Goal: Find specific page/section: Find specific page/section

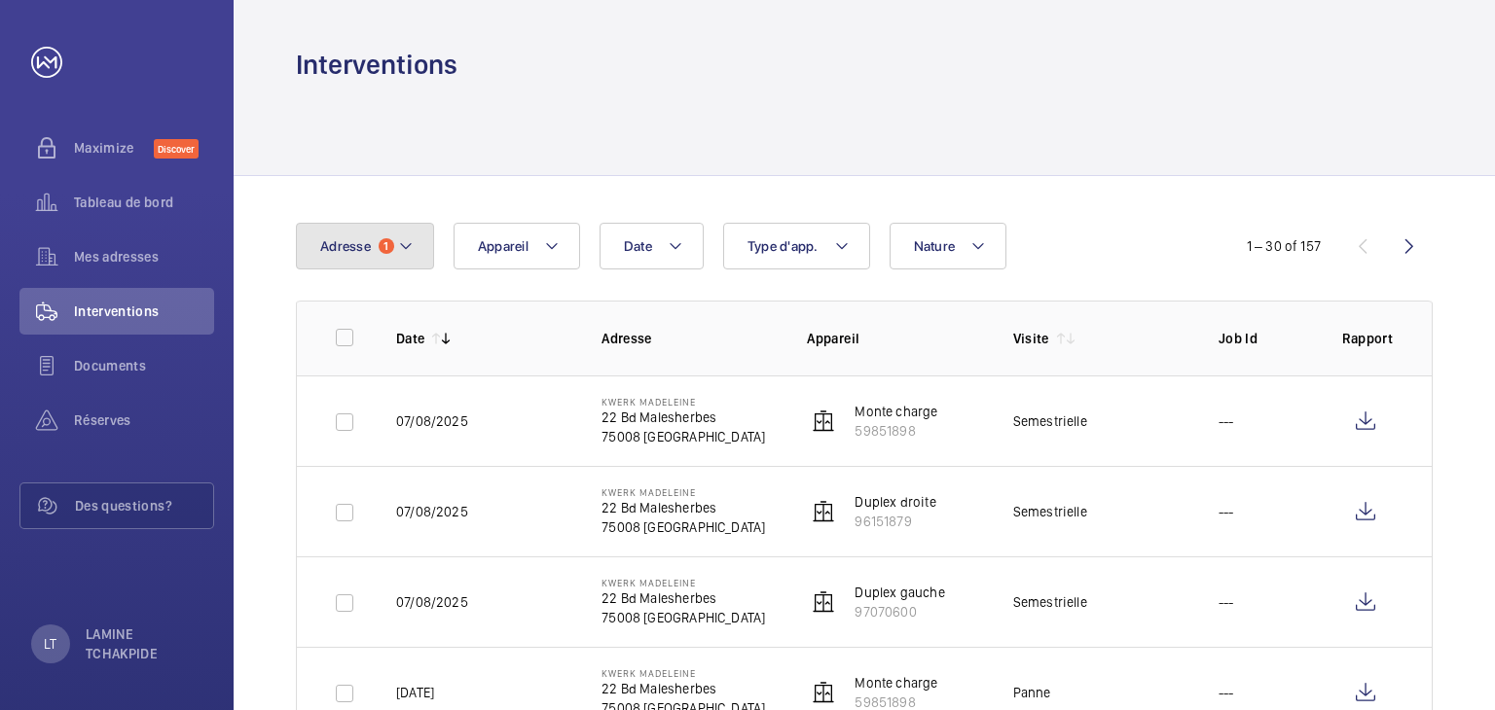
click at [385, 255] on button "Adresse 1" at bounding box center [365, 246] width 138 height 47
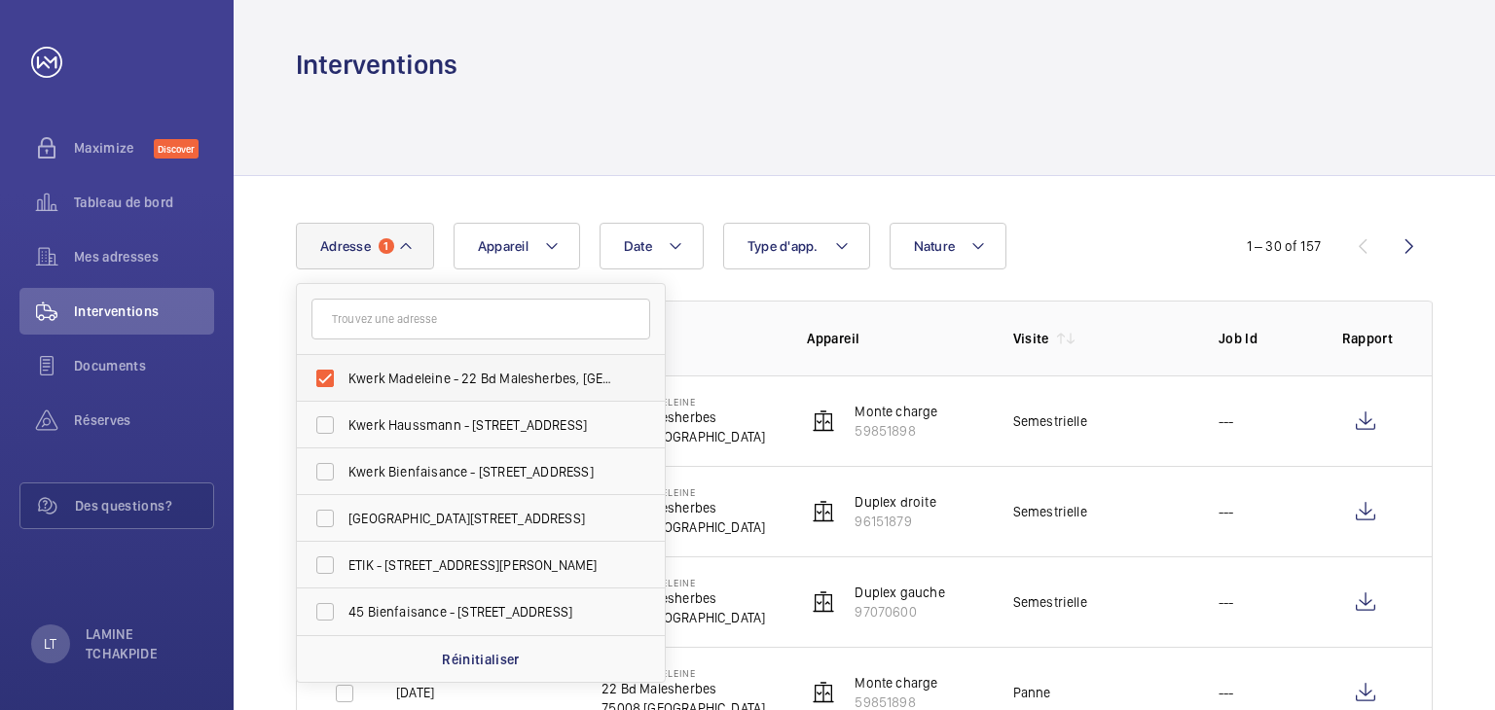
click at [415, 379] on span "Kwerk Madeleine - 22 Bd Malesherbes, [GEOGRAPHIC_DATA]" at bounding box center [482, 378] width 268 height 19
click at [345, 379] on input "Kwerk Madeleine - 22 Bd Malesherbes, [GEOGRAPHIC_DATA]" at bounding box center [325, 378] width 39 height 39
checkbox input "false"
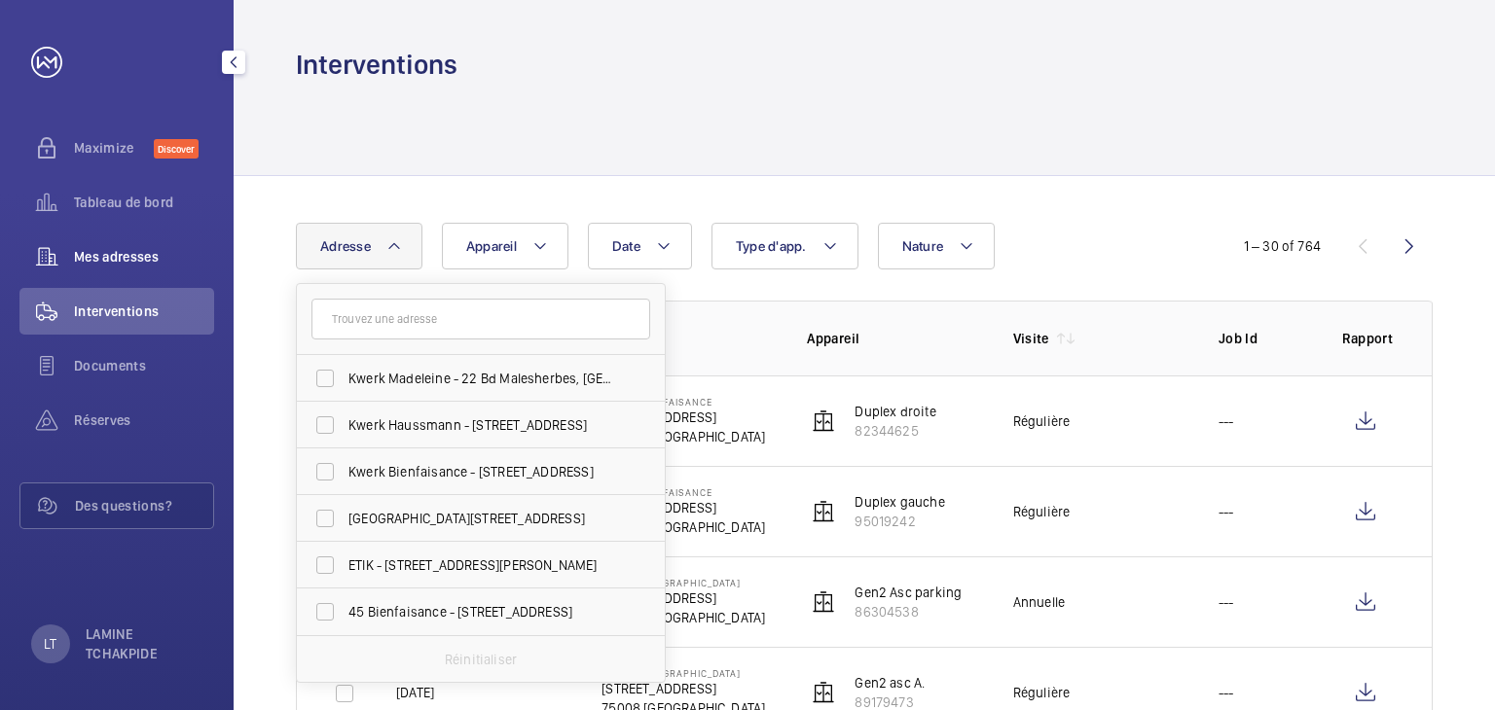
click at [103, 266] on span "Mes adresses" at bounding box center [144, 256] width 140 height 19
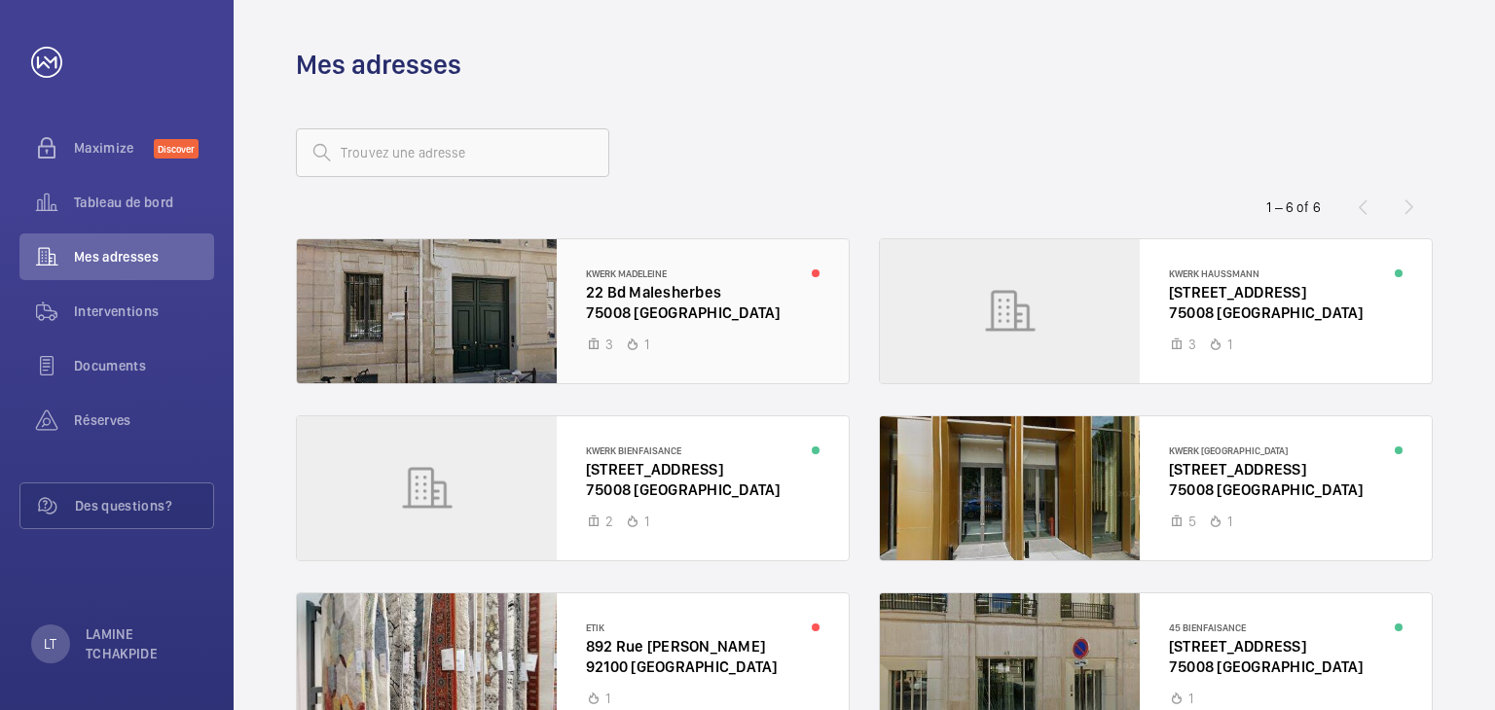
click at [703, 320] on div at bounding box center [573, 311] width 552 height 144
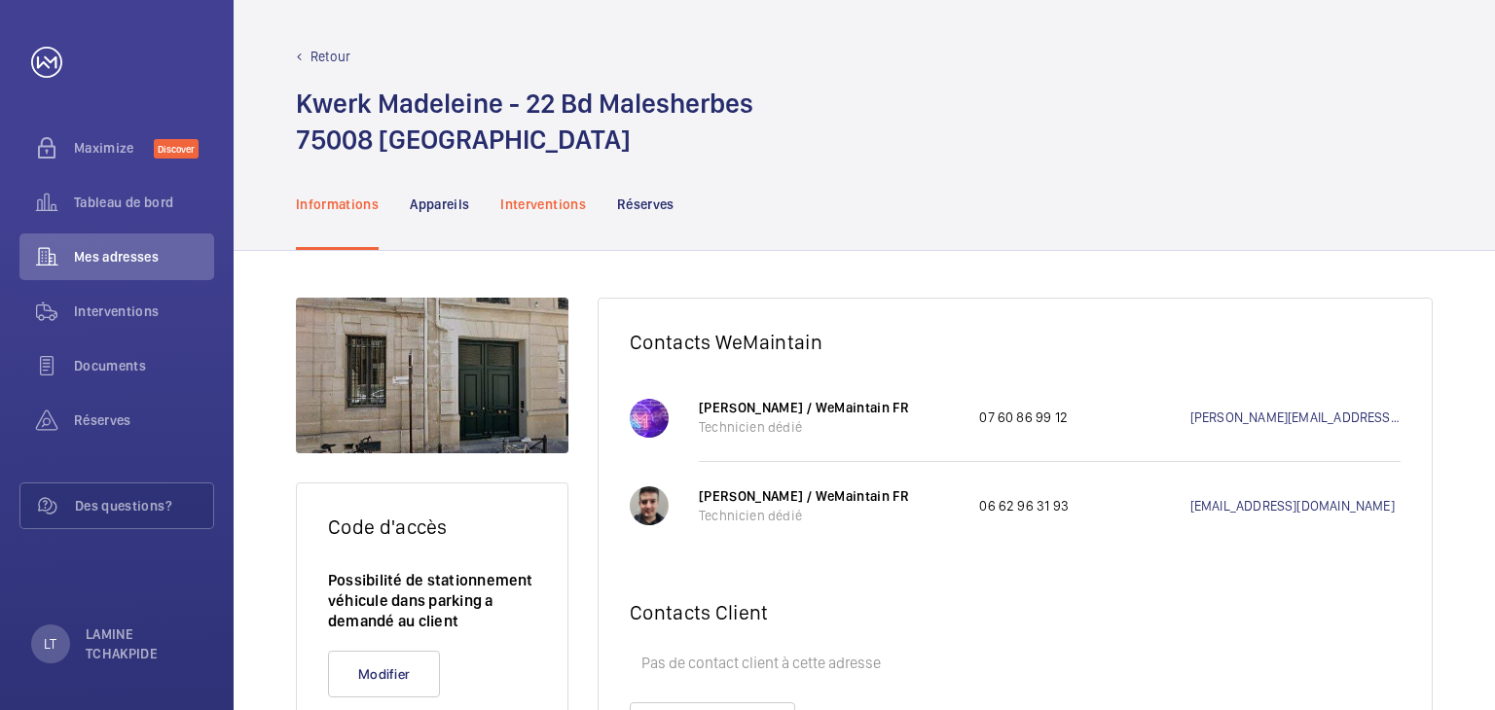
click at [572, 214] on div "Interventions" at bounding box center [543, 204] width 86 height 92
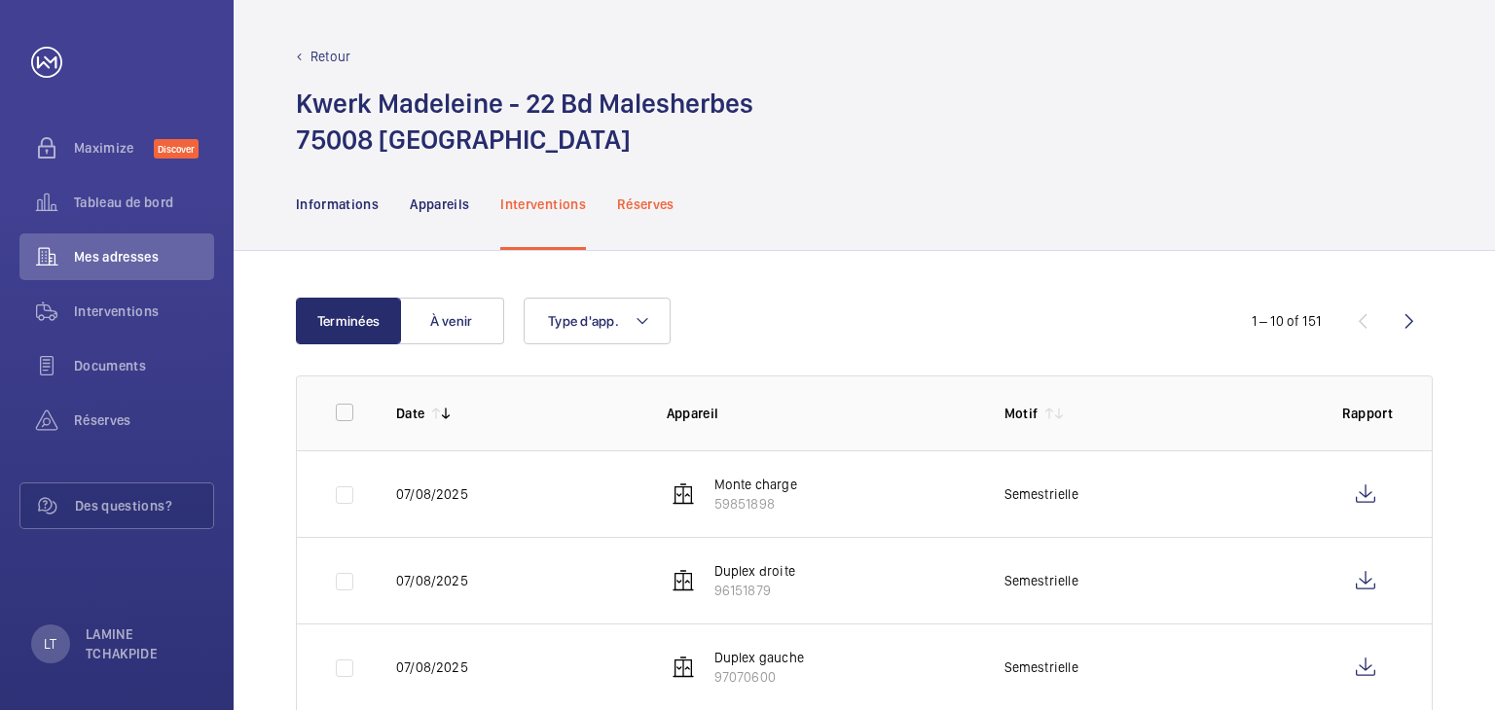
click at [630, 200] on p "Réserves" at bounding box center [645, 204] width 57 height 19
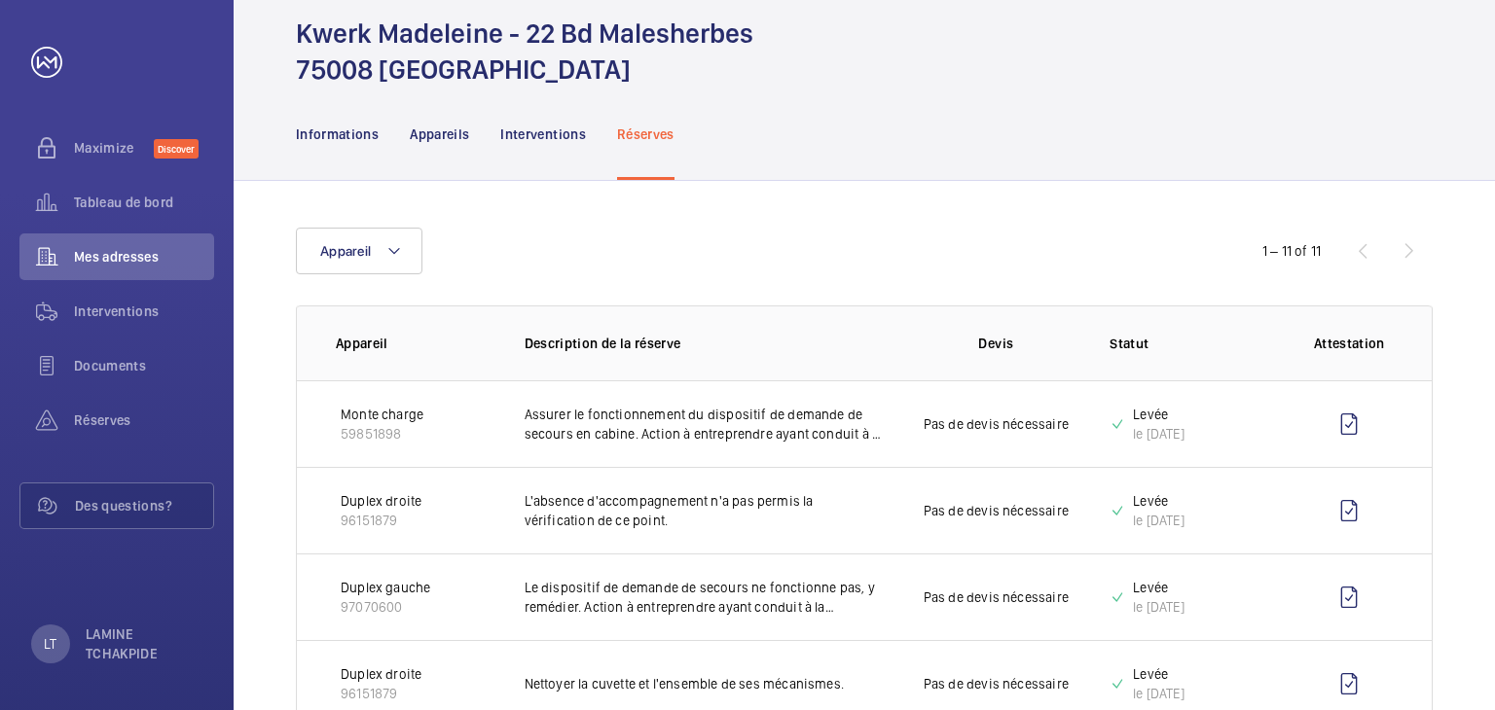
scroll to position [69, 0]
click at [530, 150] on div "Interventions" at bounding box center [543, 135] width 86 height 92
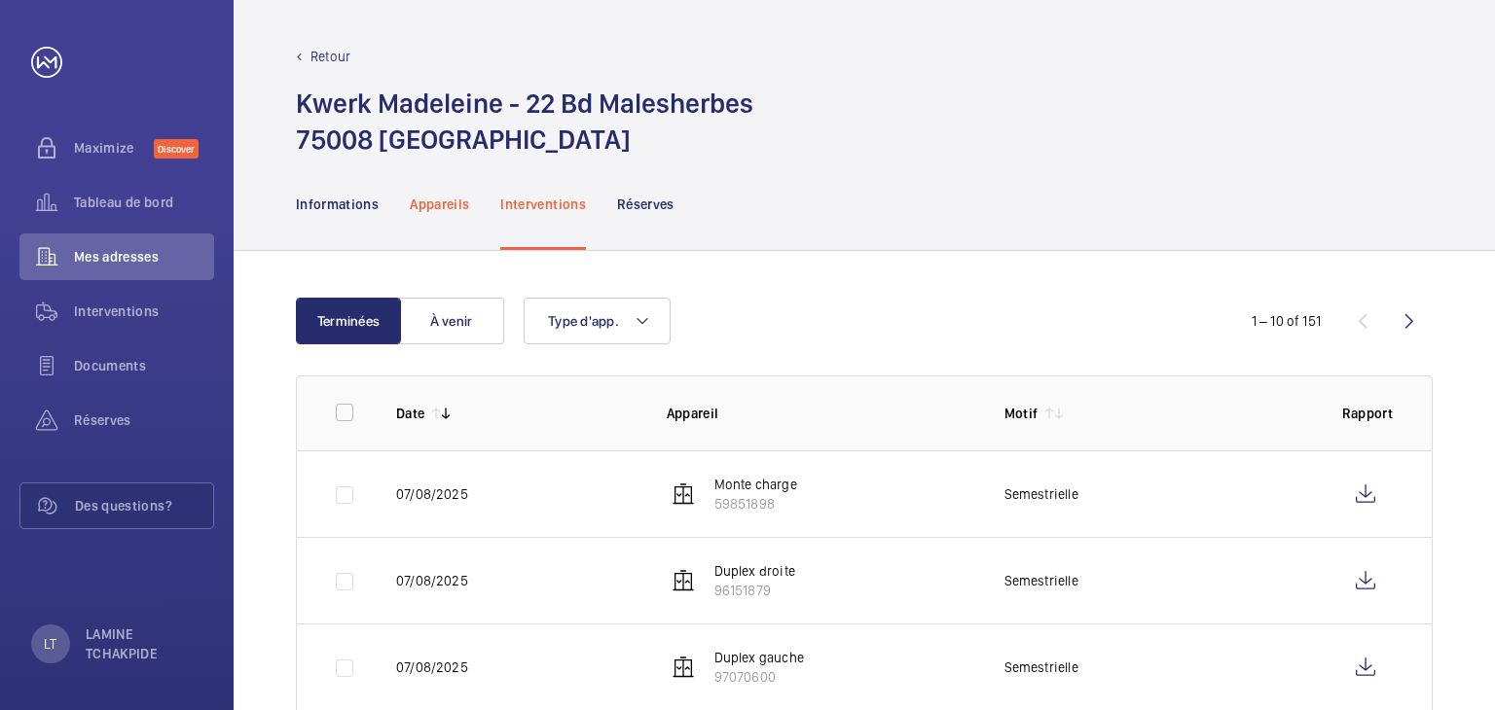
click at [440, 218] on div "Appareils" at bounding box center [439, 204] width 59 height 92
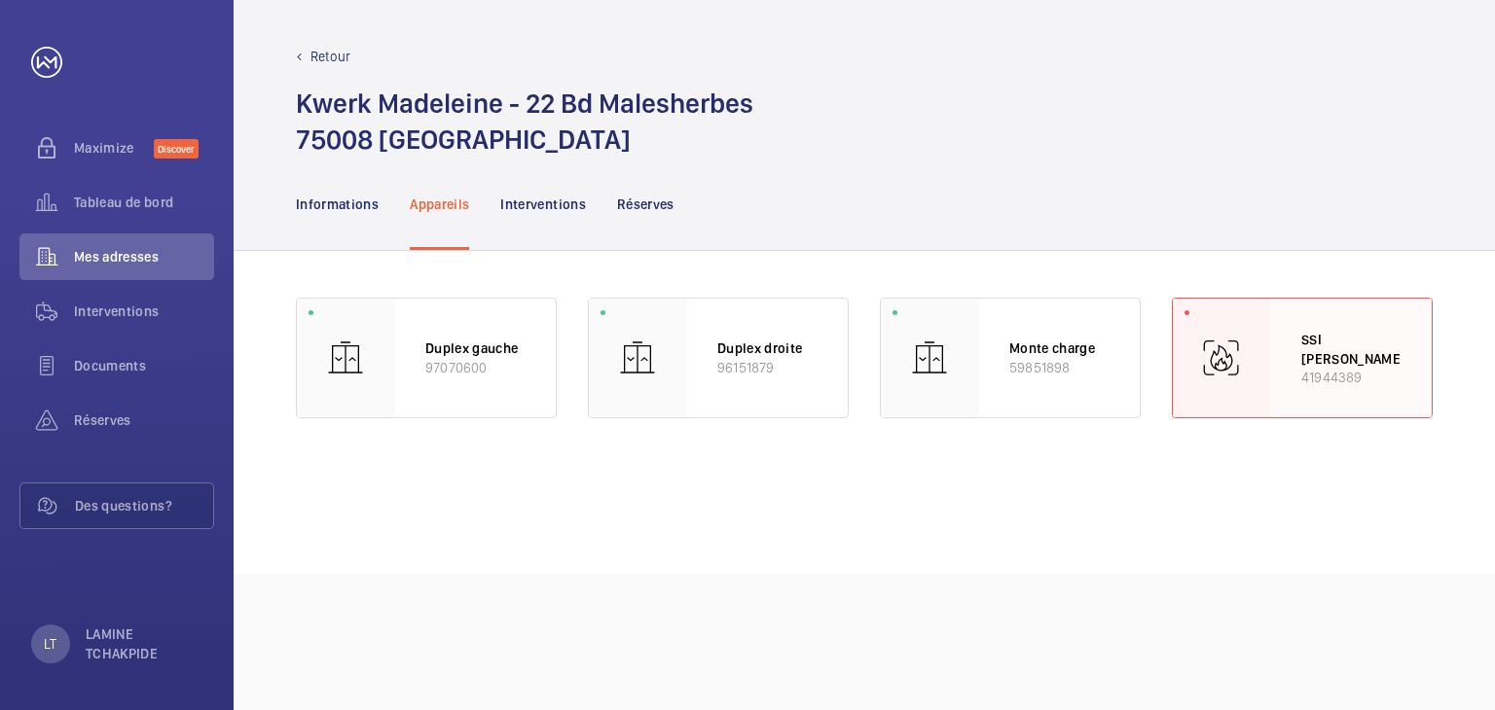
click at [1296, 402] on div "SSI KWERK Malesherbes 41944389" at bounding box center [1351, 358] width 162 height 119
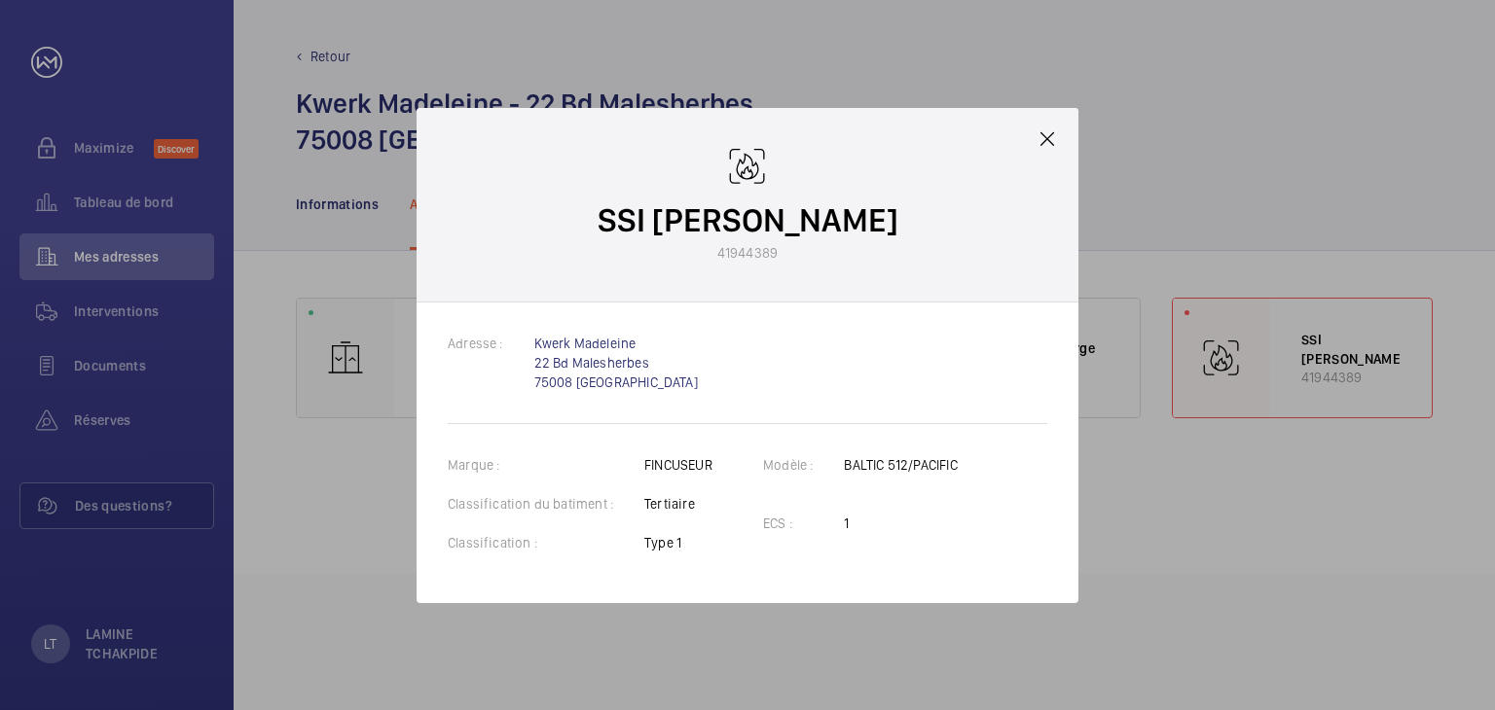
click at [1043, 128] on mat-icon at bounding box center [1047, 138] width 23 height 23
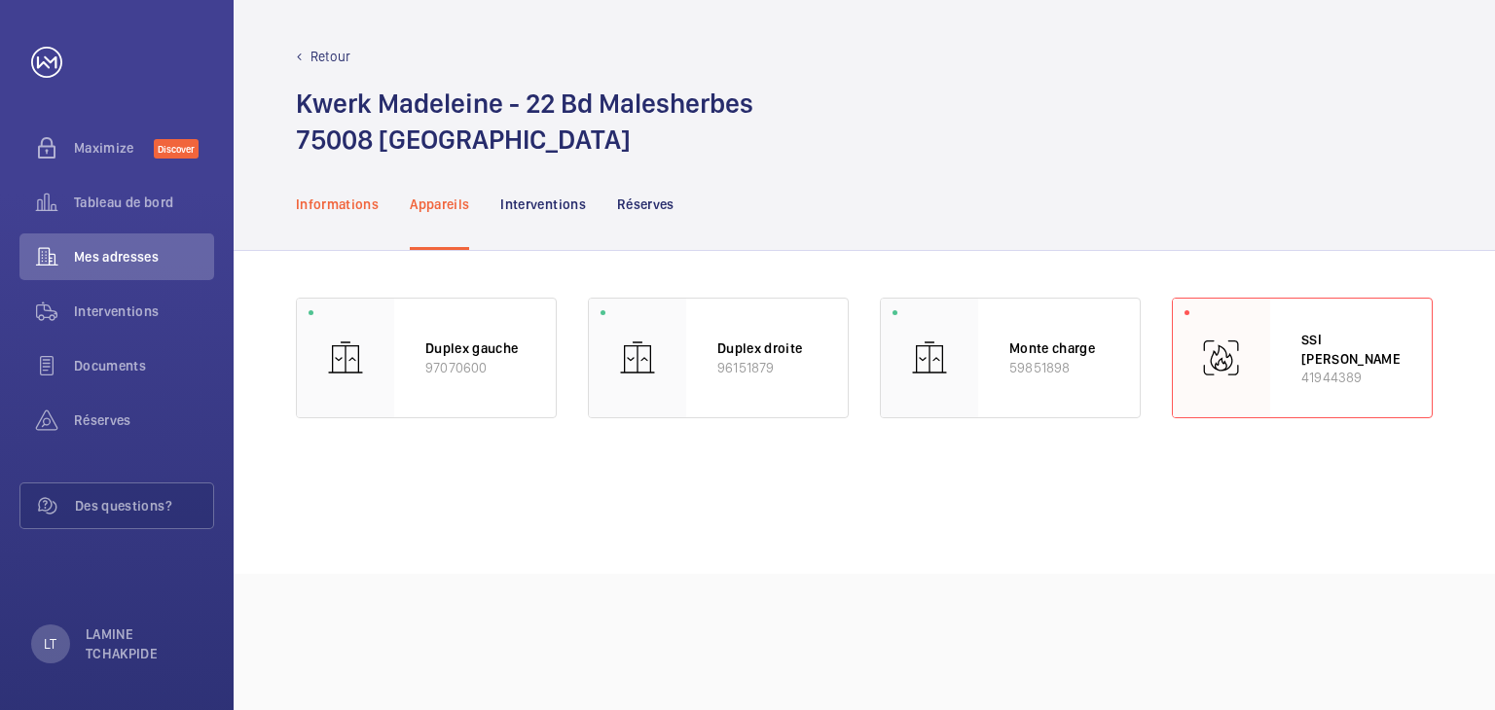
click at [365, 229] on div "Informations" at bounding box center [337, 204] width 83 height 92
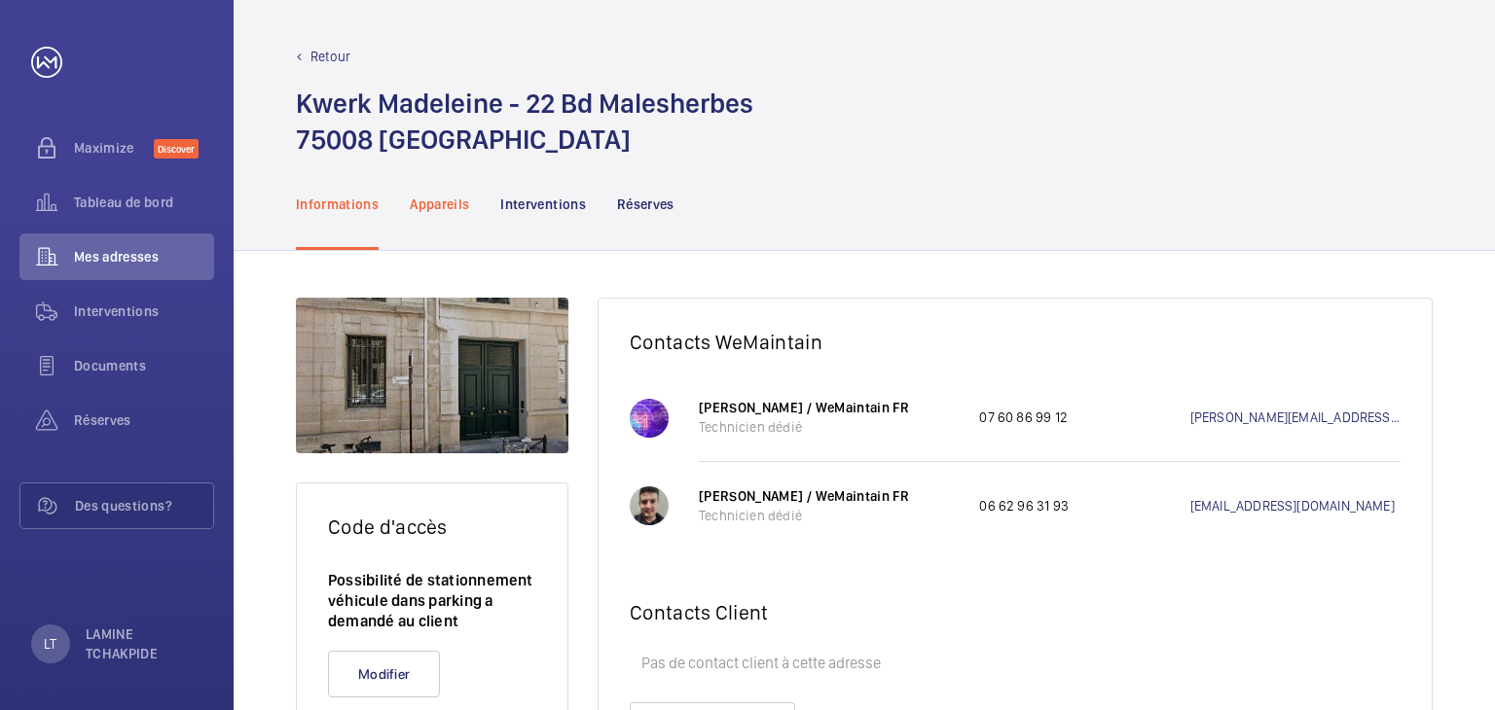
click at [432, 225] on div "Appareils" at bounding box center [439, 204] width 59 height 92
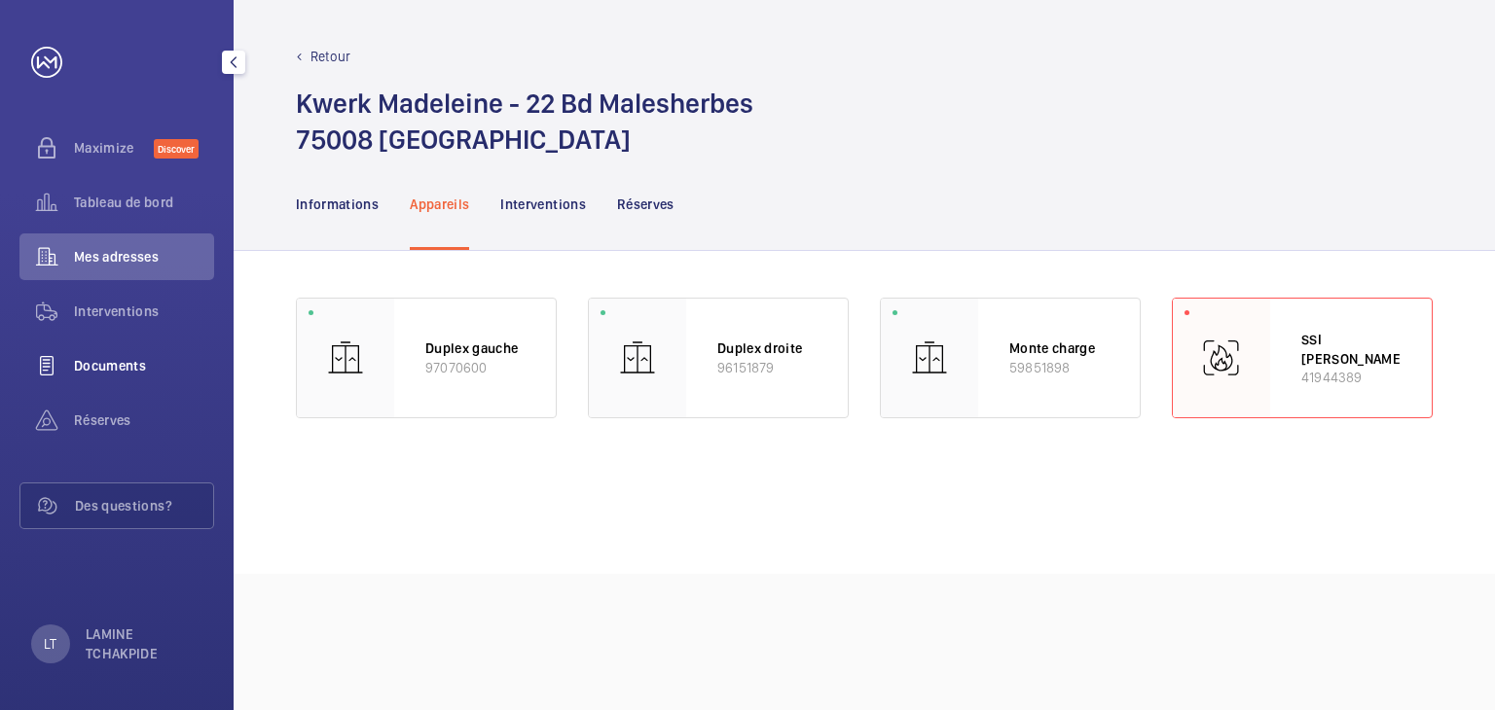
click at [112, 351] on div "Documents" at bounding box center [116, 366] width 195 height 47
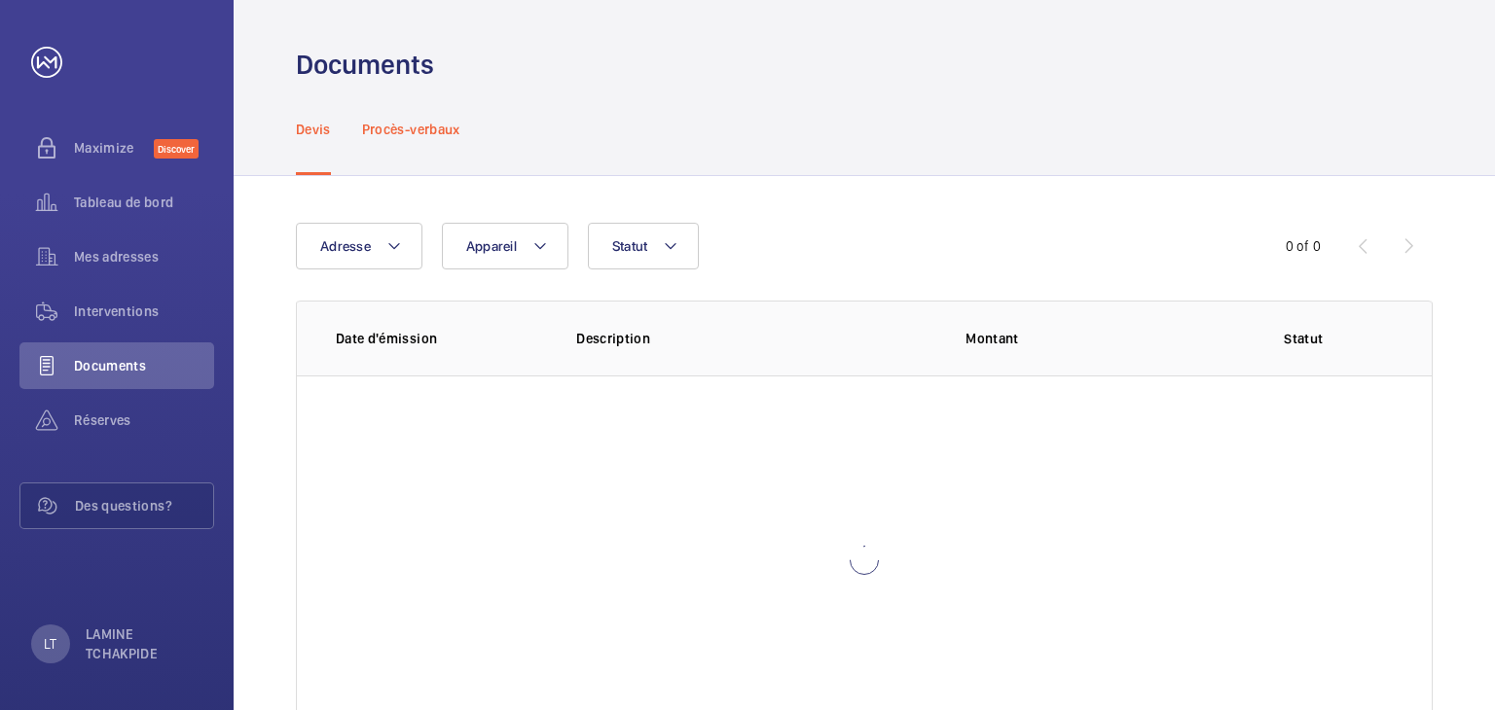
click at [426, 128] on p "Procès-verbaux" at bounding box center [411, 129] width 98 height 19
click at [406, 128] on p "Procès-verbaux" at bounding box center [411, 129] width 98 height 19
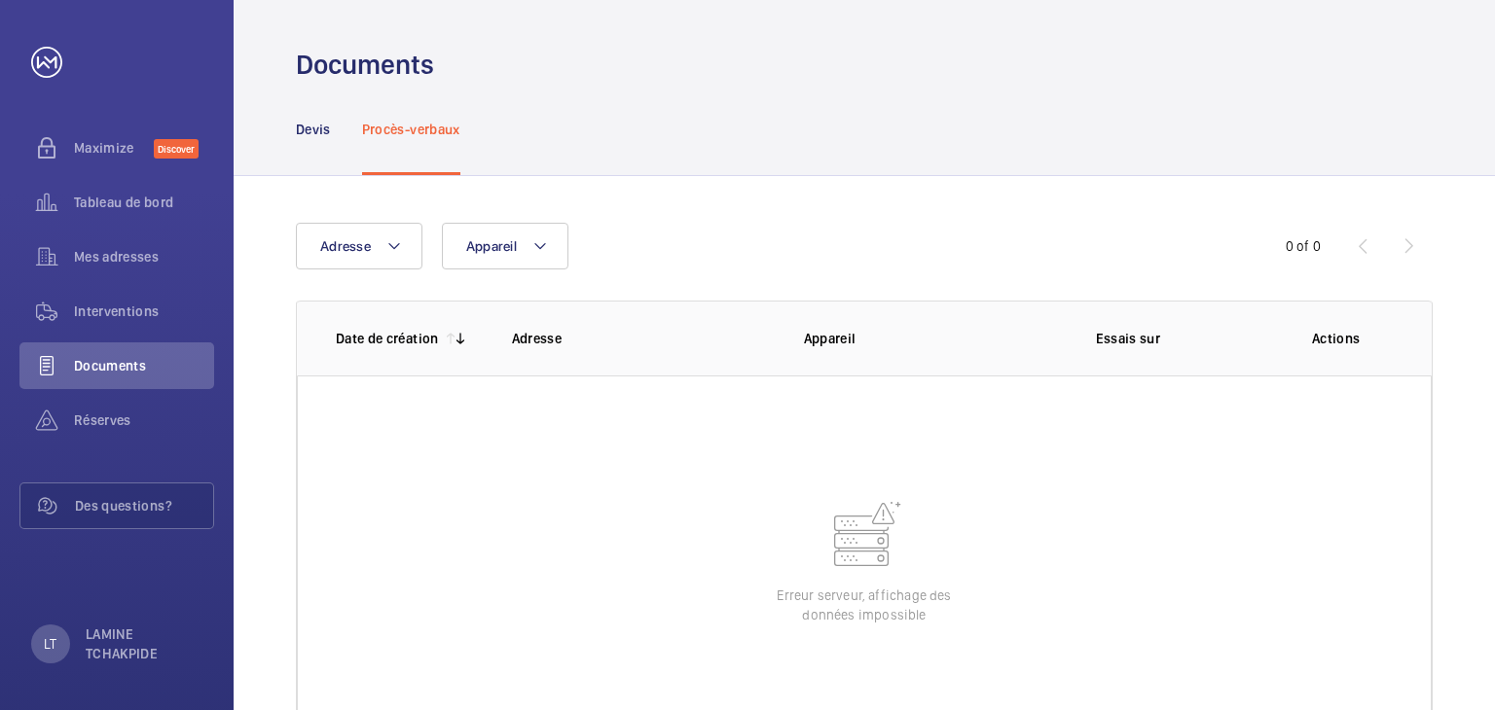
click at [420, 128] on p "Procès-verbaux" at bounding box center [411, 129] width 98 height 19
click at [313, 138] on div "Devis" at bounding box center [313, 129] width 35 height 92
click at [129, 205] on span "Tableau de bord" at bounding box center [144, 202] width 140 height 19
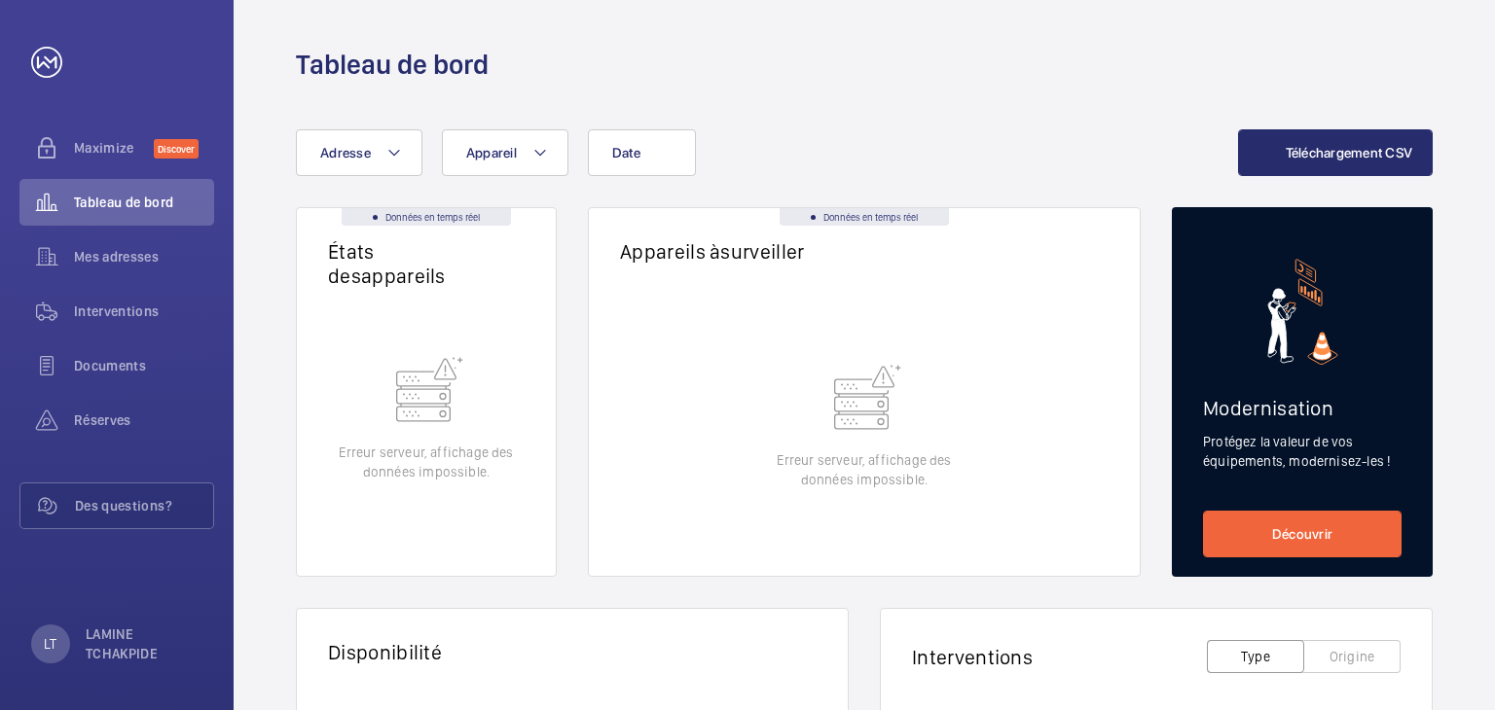
click at [113, 193] on span "Tableau de bord" at bounding box center [144, 202] width 140 height 19
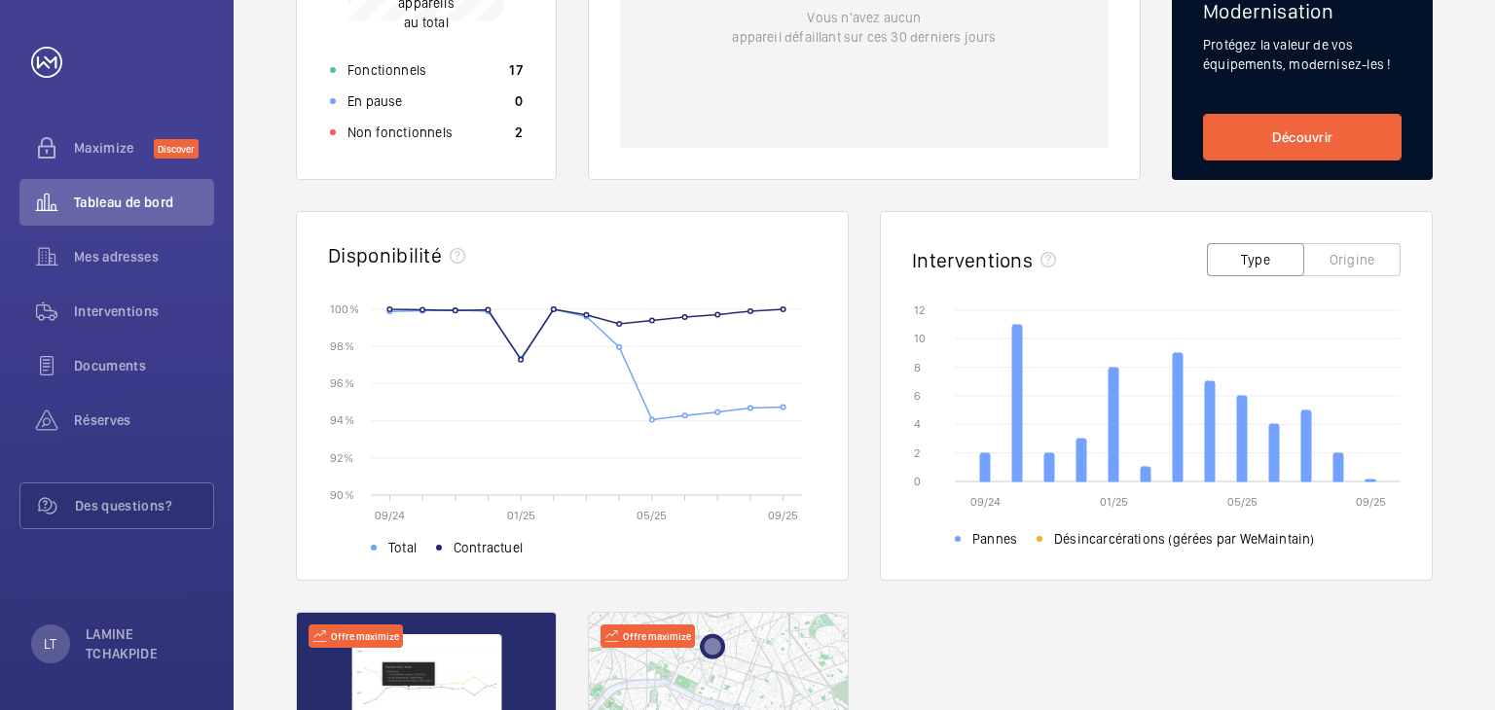
scroll to position [396, 0]
click at [1369, 256] on button "Origine" at bounding box center [1351, 260] width 97 height 33
